Goal: Transaction & Acquisition: Purchase product/service

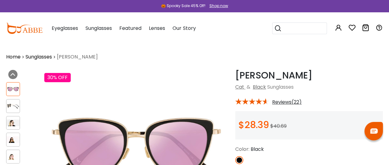
click at [300, 29] on input "search" at bounding box center [302, 28] width 43 height 11
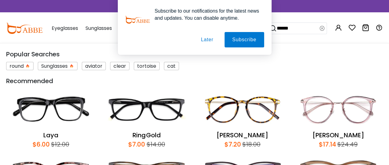
type input "******"
click at [210, 42] on button "Later" at bounding box center [207, 39] width 28 height 15
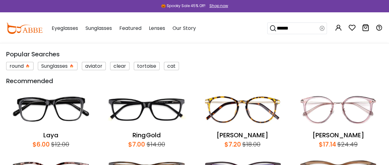
click at [313, 31] on input "******" at bounding box center [298, 28] width 43 height 11
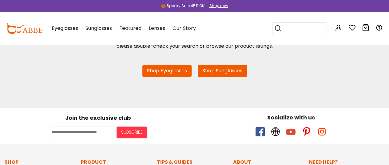
scroll to position [103, 0]
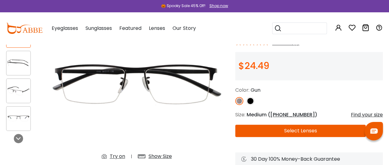
scroll to position [56, 0]
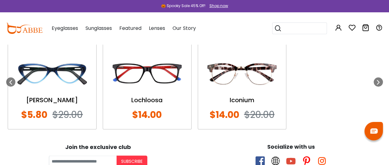
scroll to position [507, 0]
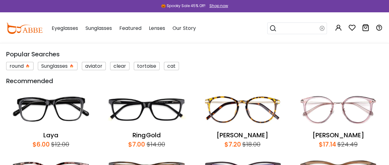
click at [316, 30] on input "search" at bounding box center [298, 28] width 43 height 11
type input "*******"
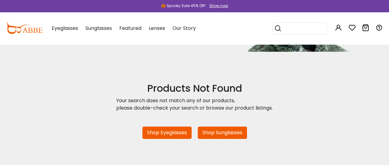
scroll to position [128, 0]
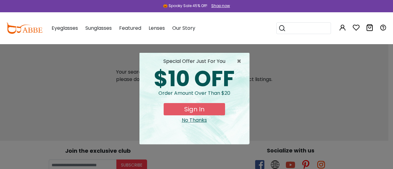
click at [234, 59] on div "special offer just for you" at bounding box center [194, 61] width 100 height 7
click at [237, 62] on span "×" at bounding box center [241, 61] width 8 height 7
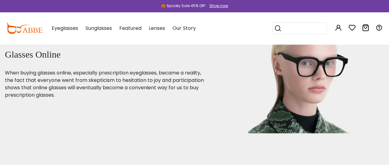
scroll to position [15, 0]
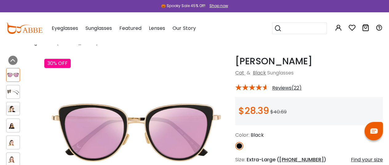
scroll to position [12, 0]
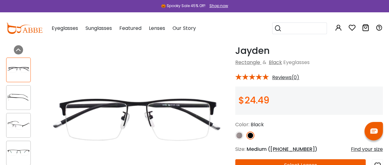
scroll to position [37, 0]
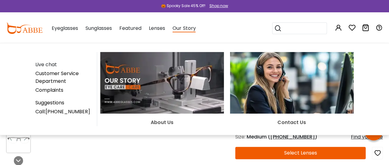
click at [188, 28] on span "Our Story" at bounding box center [183, 29] width 23 height 8
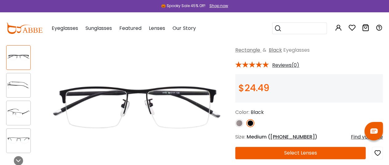
click at [187, 31] on span "Our Story" at bounding box center [183, 28] width 23 height 7
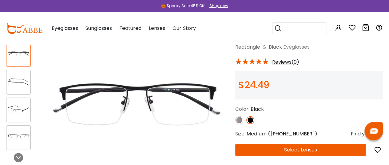
scroll to position [43, 0]
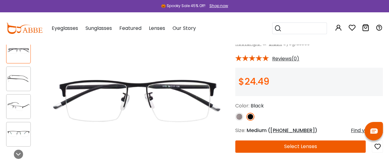
click at [360, 29] on div "Popular Searches round Sunglasses aviator clear tortoise cat Recommended Laya $…" at bounding box center [324, 28] width 117 height 32
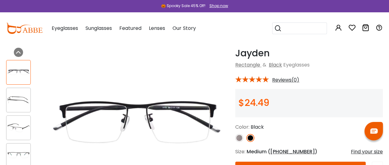
scroll to position [30, 0]
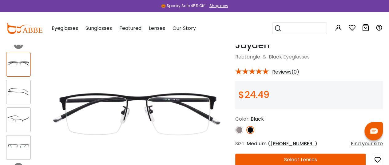
click at [15, 92] on img at bounding box center [18, 92] width 24 height 12
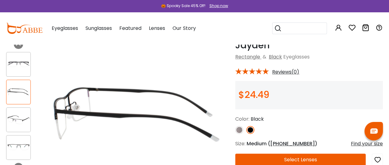
click at [16, 120] on img at bounding box center [18, 120] width 24 height 12
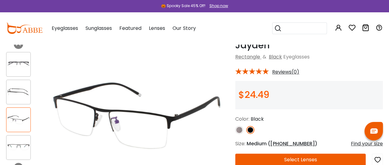
click at [22, 144] on img at bounding box center [18, 147] width 24 height 12
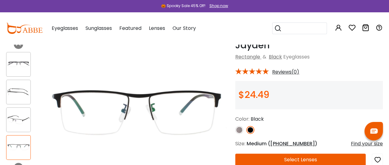
click at [18, 106] on div at bounding box center [22, 106] width 32 height 114
click at [20, 114] on img at bounding box center [18, 120] width 24 height 12
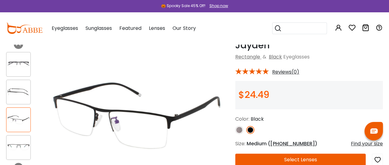
click at [22, 99] on div at bounding box center [18, 92] width 25 height 25
click at [23, 92] on img at bounding box center [18, 92] width 24 height 12
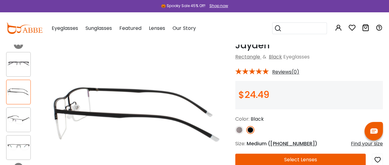
click at [22, 70] on div at bounding box center [18, 64] width 25 height 25
click at [24, 69] on img at bounding box center [18, 64] width 24 height 12
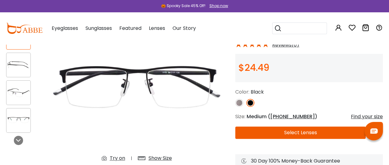
scroll to position [63, 0]
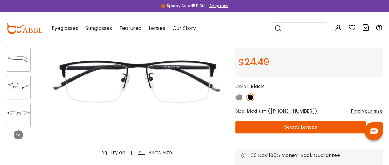
click at [118, 154] on div "Try on" at bounding box center [117, 152] width 15 height 7
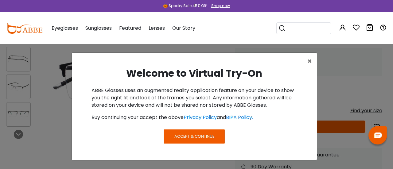
click at [182, 139] on span "Accept & Continue" at bounding box center [195, 137] width 40 height 6
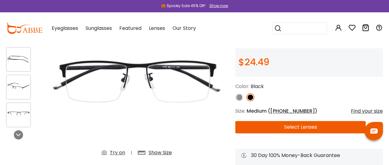
click at [119, 155] on div "Try on" at bounding box center [117, 152] width 15 height 7
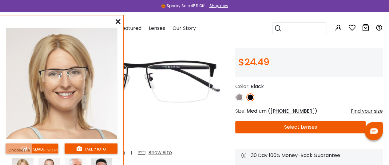
drag, startPoint x: 144, startPoint y: 81, endPoint x: 150, endPoint y: 81, distance: 5.2
click at [150, 81] on img at bounding box center [136, 84] width 185 height 154
drag, startPoint x: 74, startPoint y: 72, endPoint x: 80, endPoint y: 72, distance: 5.2
click at [80, 72] on img at bounding box center [64, 76] width 56 height 31
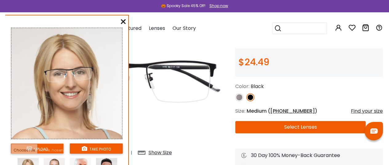
click at [85, 69] on img at bounding box center [69, 76] width 56 height 31
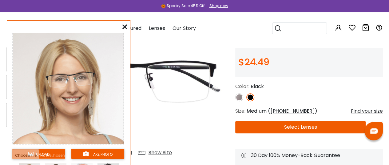
drag, startPoint x: 87, startPoint y: 69, endPoint x: 87, endPoint y: 74, distance: 5.6
click at [87, 74] on img at bounding box center [70, 81] width 56 height 31
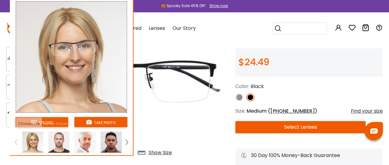
drag, startPoint x: 86, startPoint y: 61, endPoint x: 90, endPoint y: 31, distance: 30.4
click at [90, 31] on img at bounding box center [71, 57] width 111 height 111
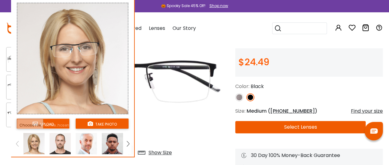
click at [117, 145] on img at bounding box center [112, 143] width 21 height 21
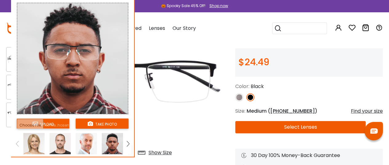
click at [85, 143] on img at bounding box center [86, 143] width 21 height 21
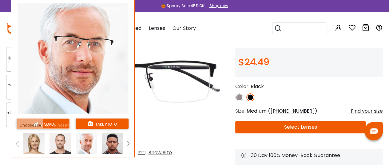
click at [140, 135] on img at bounding box center [136, 84] width 185 height 154
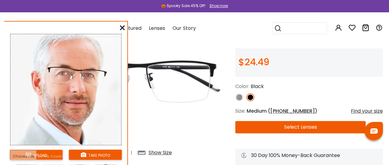
drag, startPoint x: 118, startPoint y: 103, endPoint x: 111, endPoint y: 134, distance: 31.8
click at [111, 134] on img at bounding box center [65, 89] width 111 height 111
click at [124, 27] on icon at bounding box center [122, 27] width 5 height 5
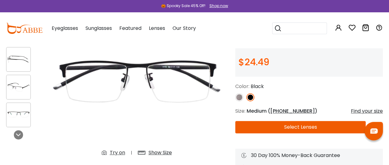
click at [157, 149] on div "Show Size" at bounding box center [159, 152] width 23 height 7
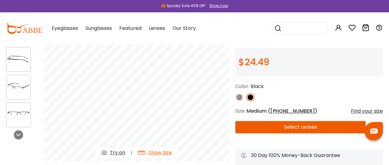
click at [157, 149] on div "Show Size" at bounding box center [159, 152] width 23 height 7
